Goal: Browse casually

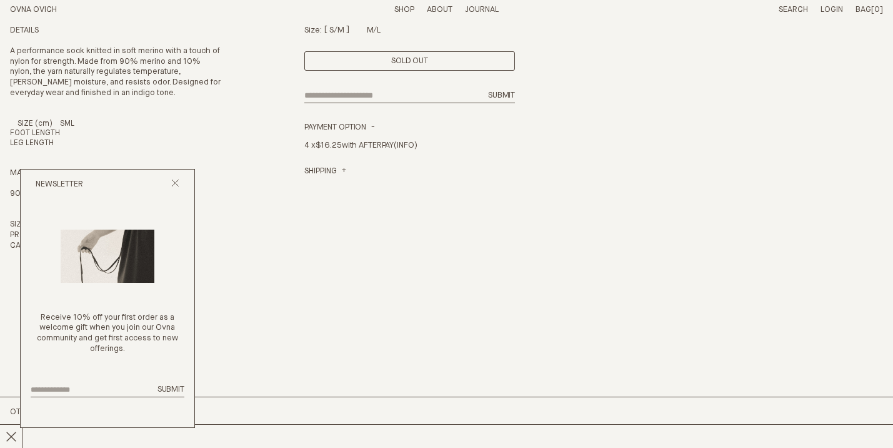
scroll to position [451, 0]
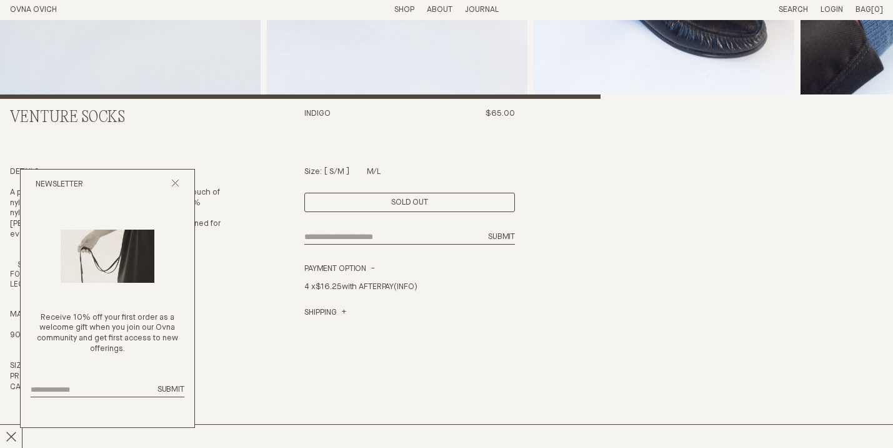
scroll to position [99, 0]
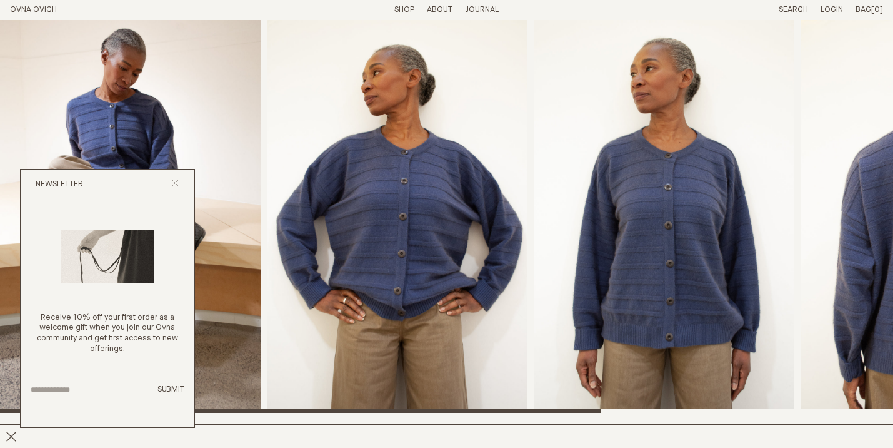
click at [174, 181] on line "Close popup" at bounding box center [175, 182] width 7 height 7
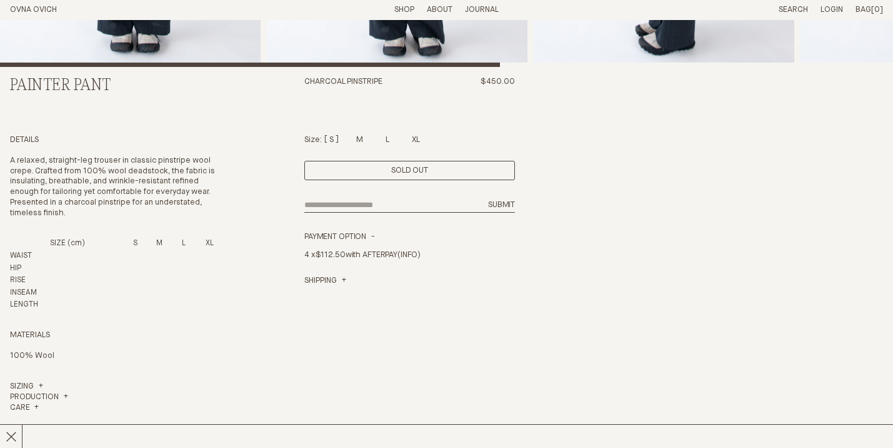
scroll to position [316, 0]
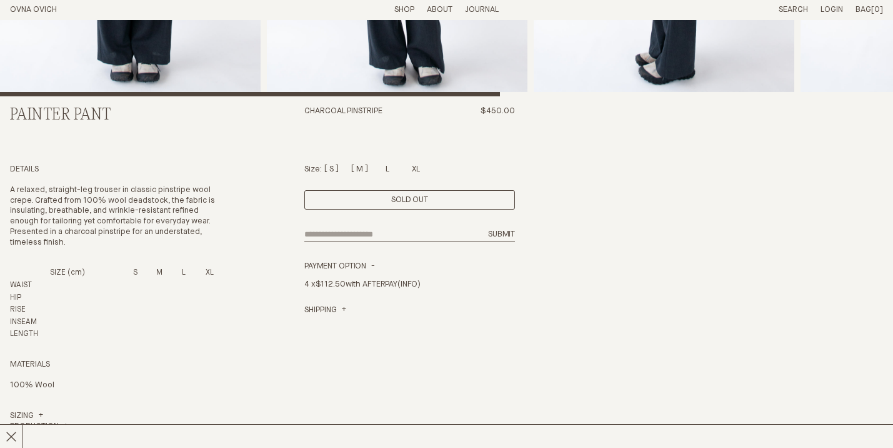
click at [358, 166] on div at bounding box center [359, 167] width 7 height 8
click at [389, 166] on div at bounding box center [388, 167] width 4 height 8
click at [419, 168] on div at bounding box center [416, 167] width 9 height 8
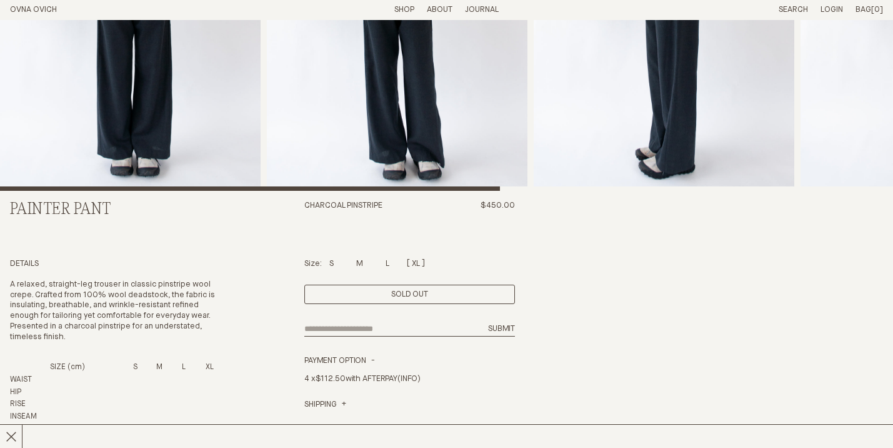
scroll to position [49, 0]
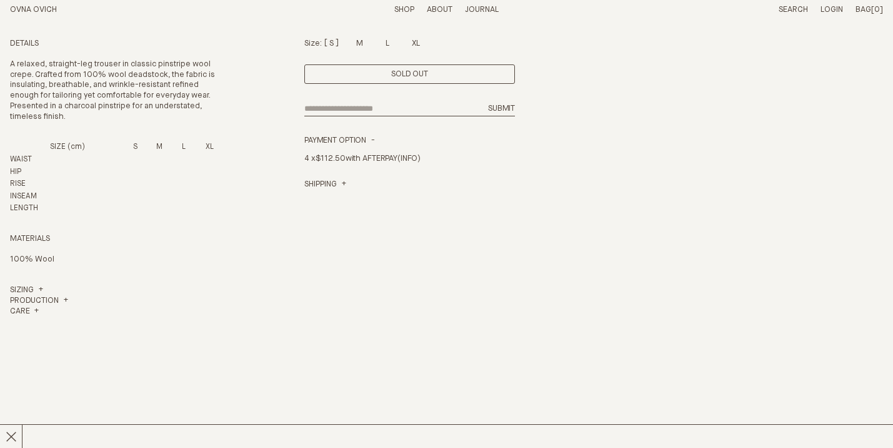
scroll to position [451, 0]
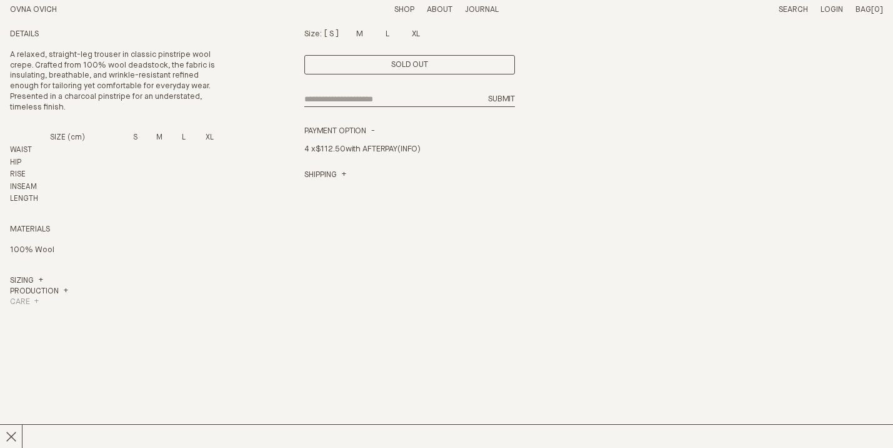
click at [37, 301] on h4 "Care" at bounding box center [24, 302] width 29 height 11
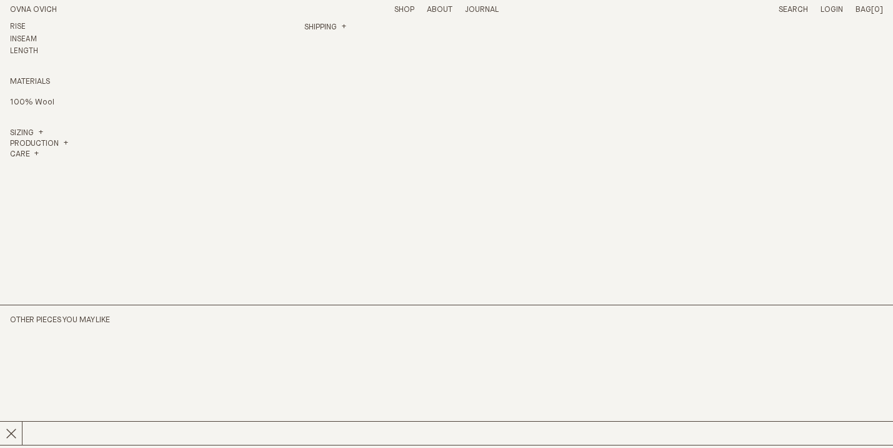
scroll to position [623, 0]
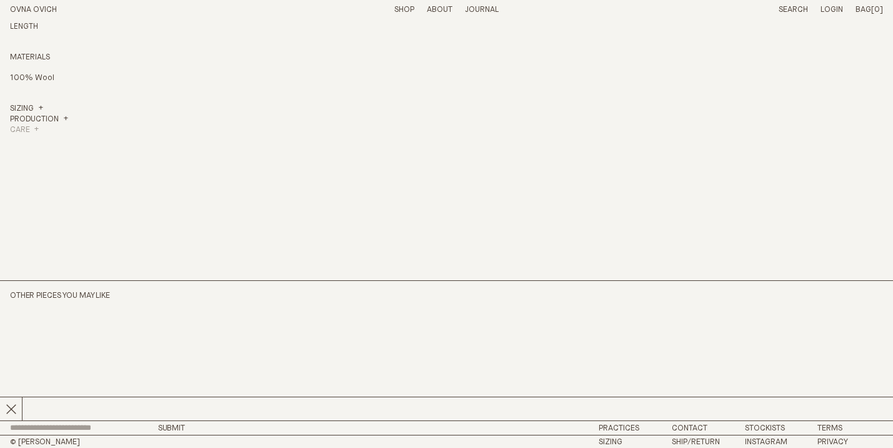
click at [37, 129] on h4 "Care" at bounding box center [24, 130] width 29 height 11
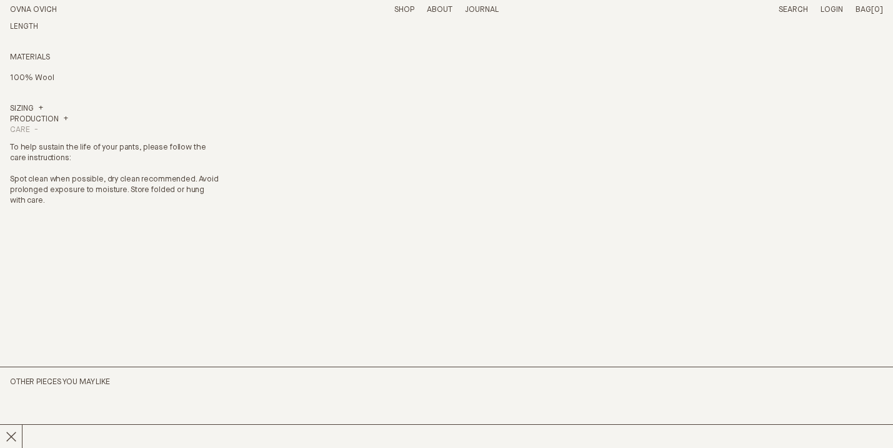
click at [38, 128] on h4 "Care" at bounding box center [24, 130] width 28 height 11
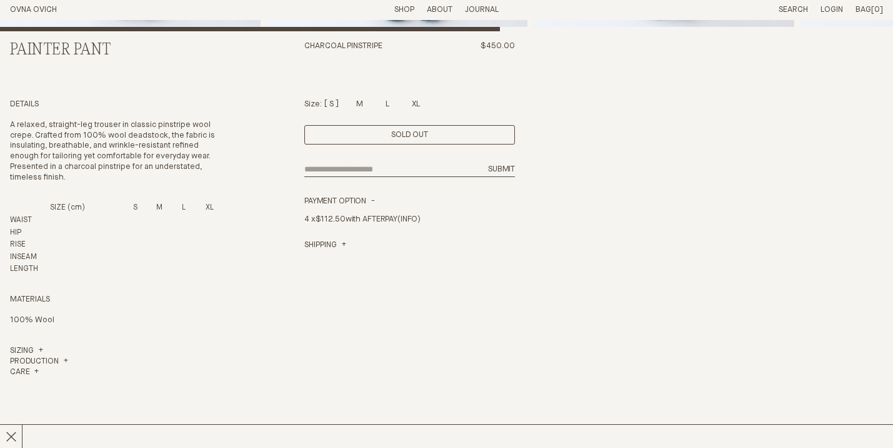
scroll to position [383, 0]
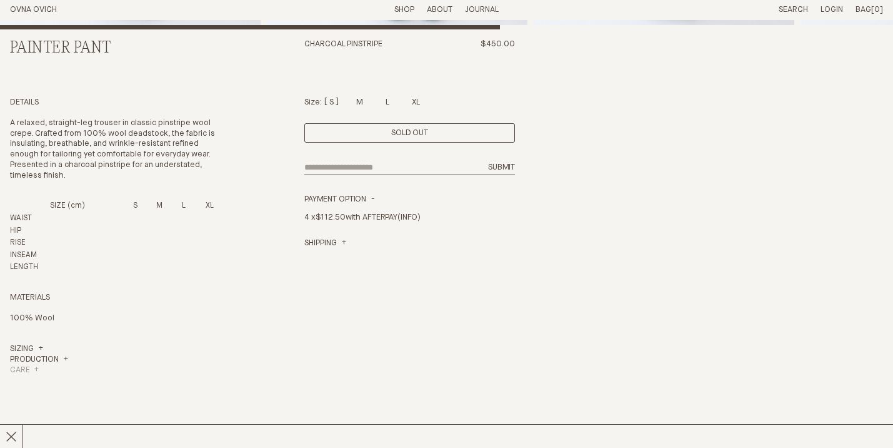
click at [36, 368] on h4 "Care" at bounding box center [24, 370] width 29 height 11
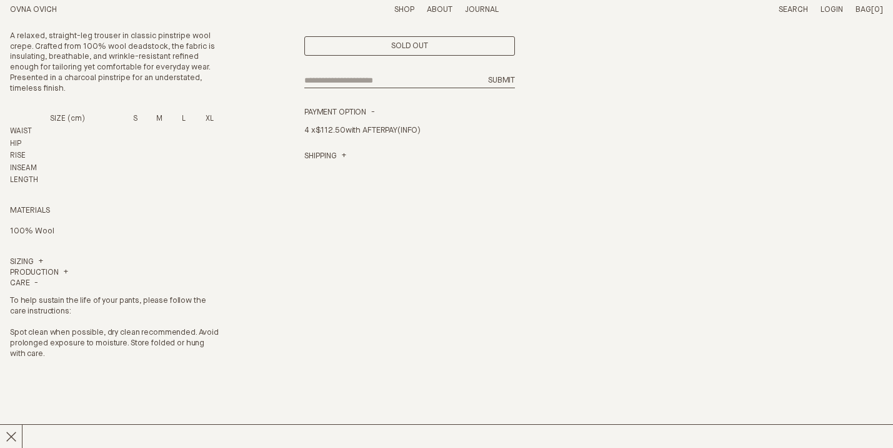
scroll to position [474, 0]
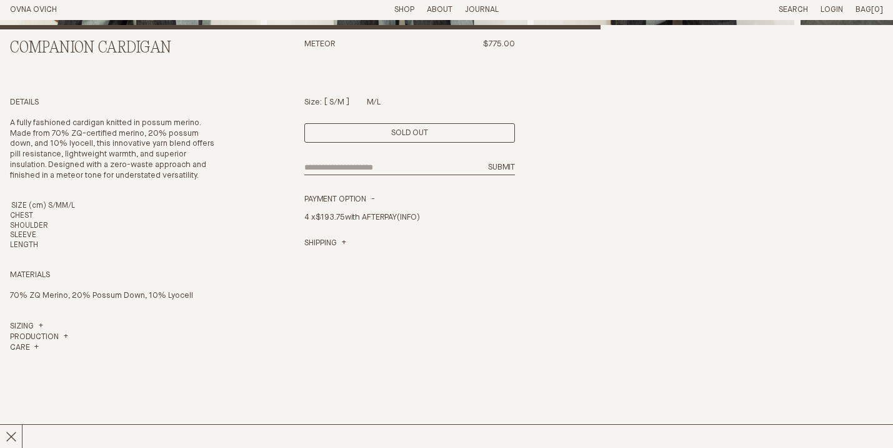
scroll to position [384, 0]
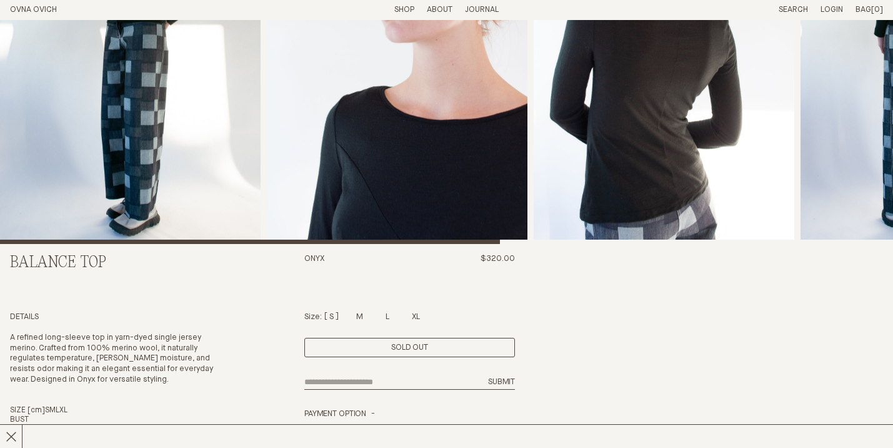
scroll to position [127, 0]
